Goal: Task Accomplishment & Management: Use online tool/utility

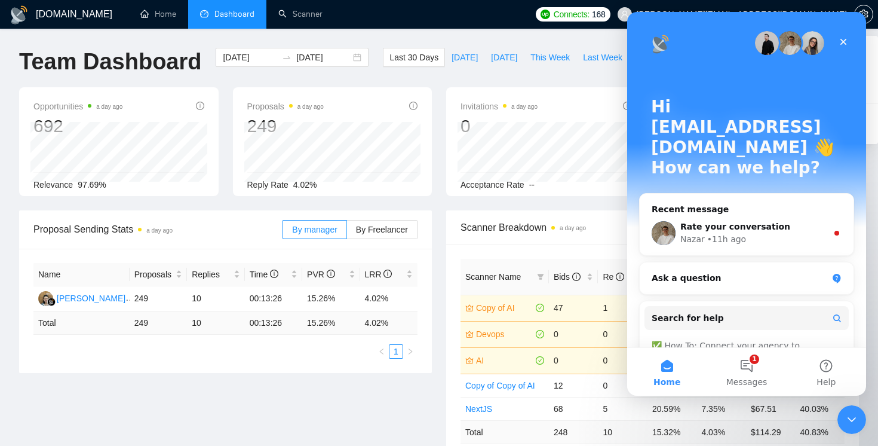
scroll to position [0, 35]
click at [846, 44] on icon "Close" at bounding box center [844, 42] width 10 height 10
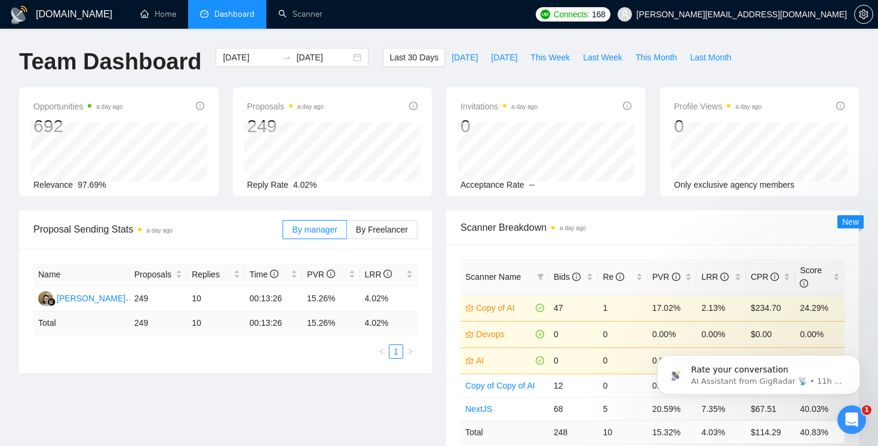
scroll to position [0, 0]
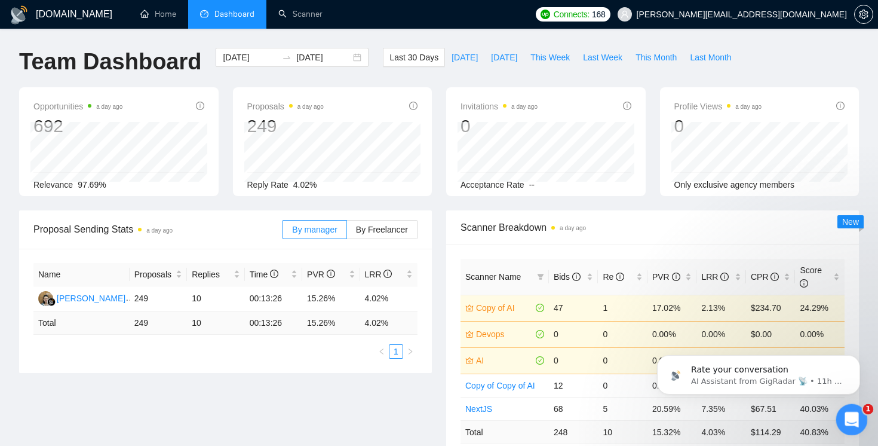
click at [850, 423] on icon "Open Intercom Messenger" at bounding box center [851, 418] width 20 height 20
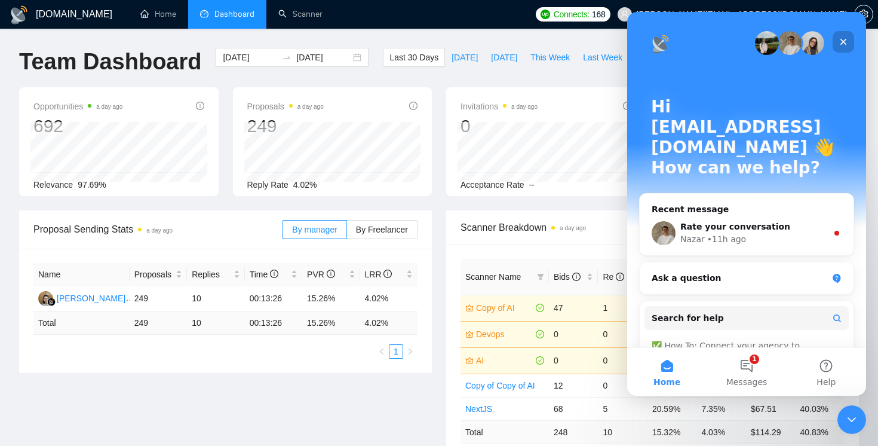
click at [851, 41] on div "Close" at bounding box center [844, 42] width 22 height 22
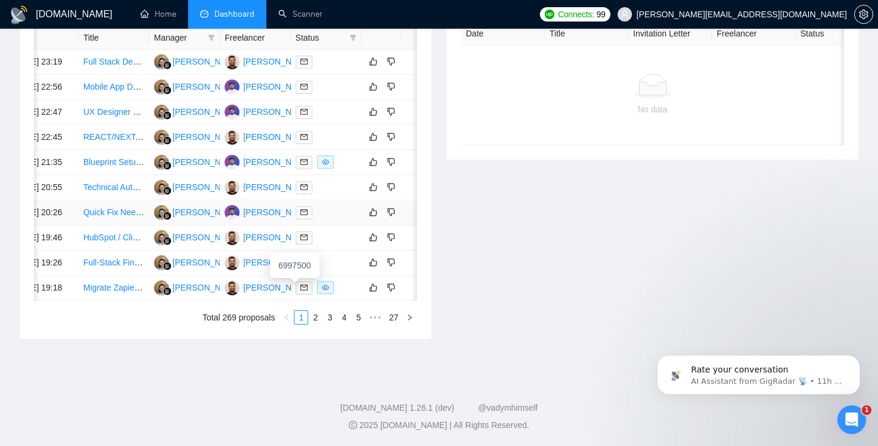
scroll to position [0, 35]
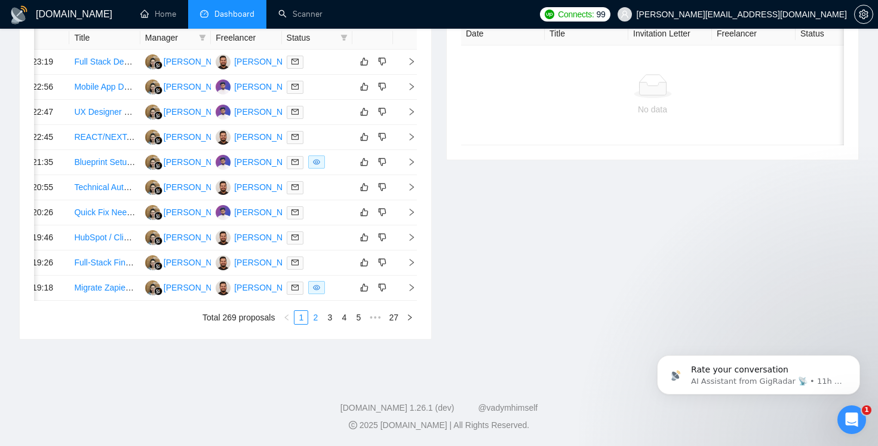
click at [316, 324] on link "2" at bounding box center [315, 317] width 13 height 13
click at [305, 324] on link "1" at bounding box center [301, 317] width 13 height 13
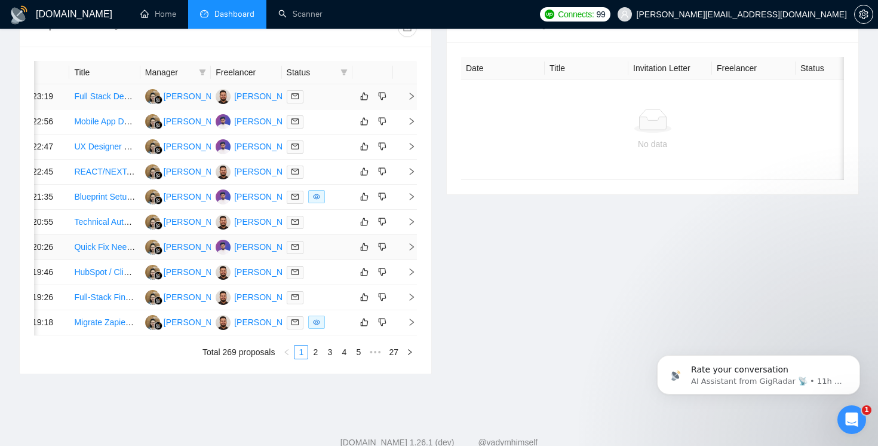
scroll to position [504, 0]
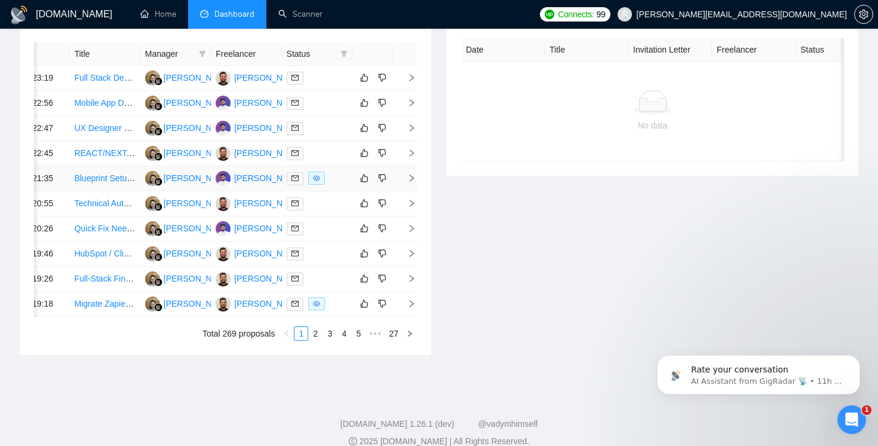
click at [411, 182] on icon "right" at bounding box center [412, 178] width 8 height 8
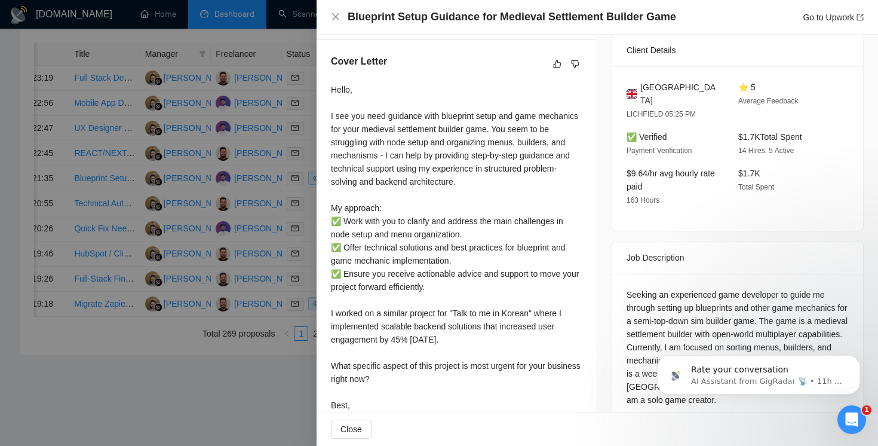
scroll to position [326, 0]
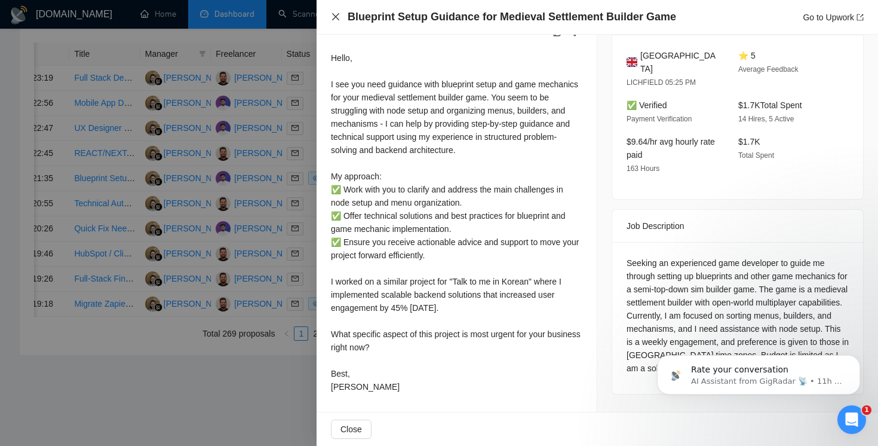
click at [335, 18] on icon "close" at bounding box center [335, 16] width 7 height 7
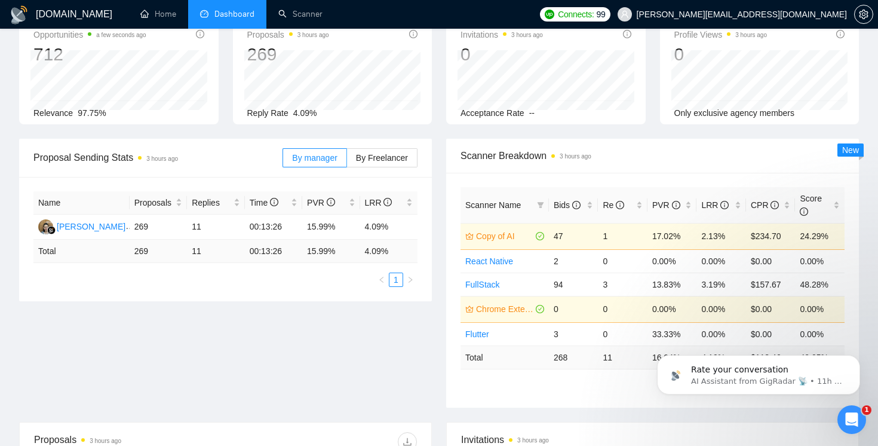
scroll to position [0, 0]
